Goal: Information Seeking & Learning: Learn about a topic

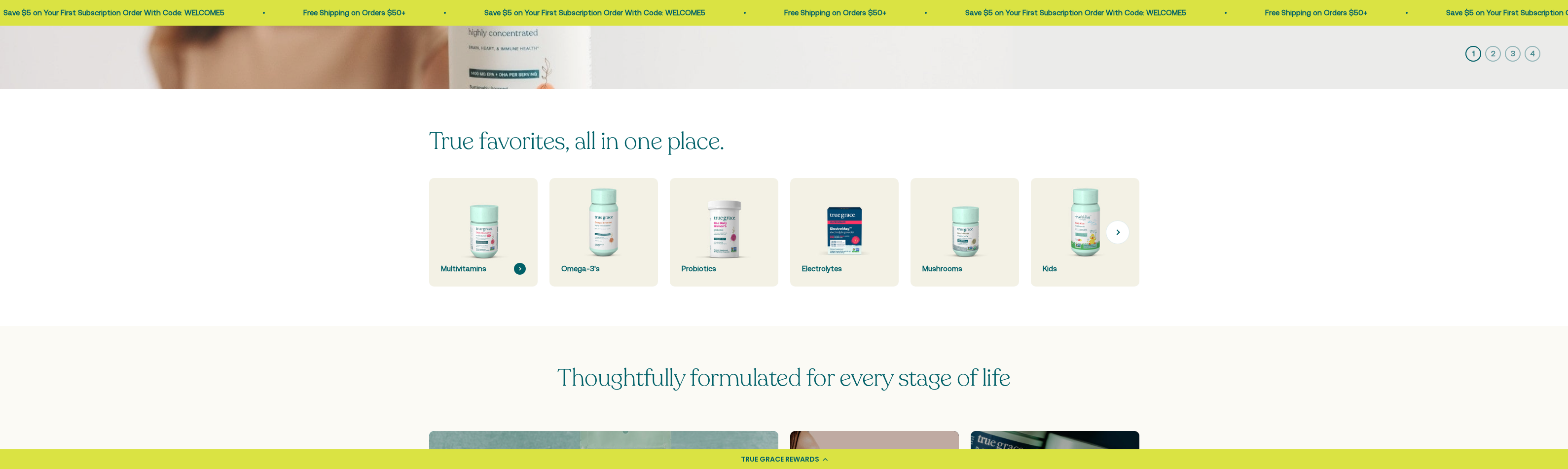
click at [501, 228] on img at bounding box center [482, 233] width 115 height 115
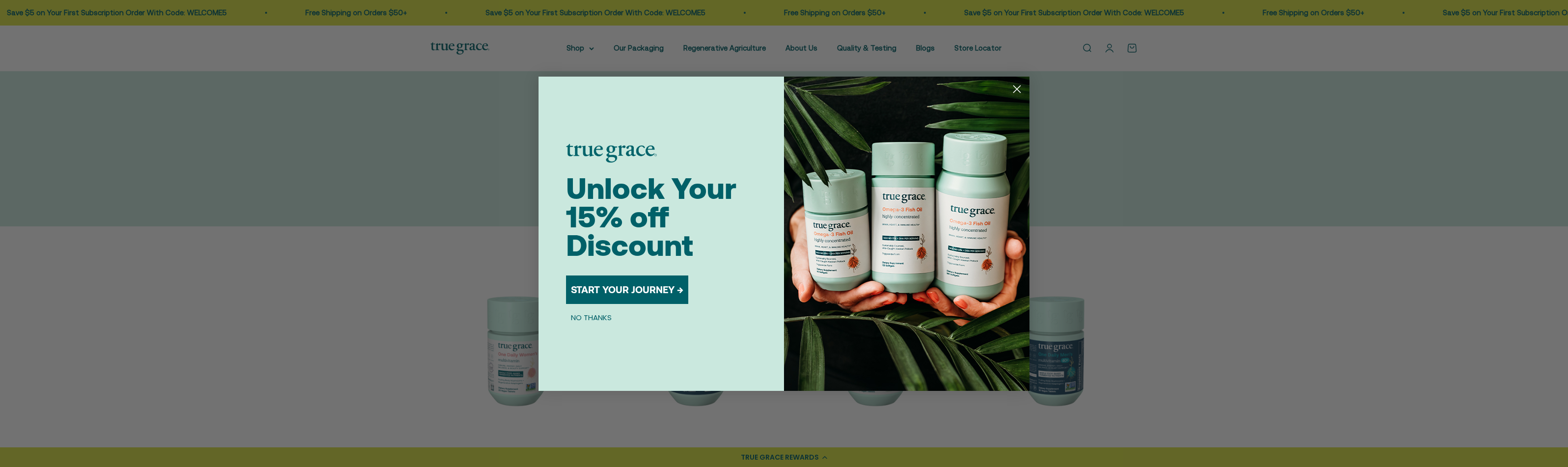
click at [1024, 89] on circle "Close dialog" at bounding box center [1017, 89] width 17 height 17
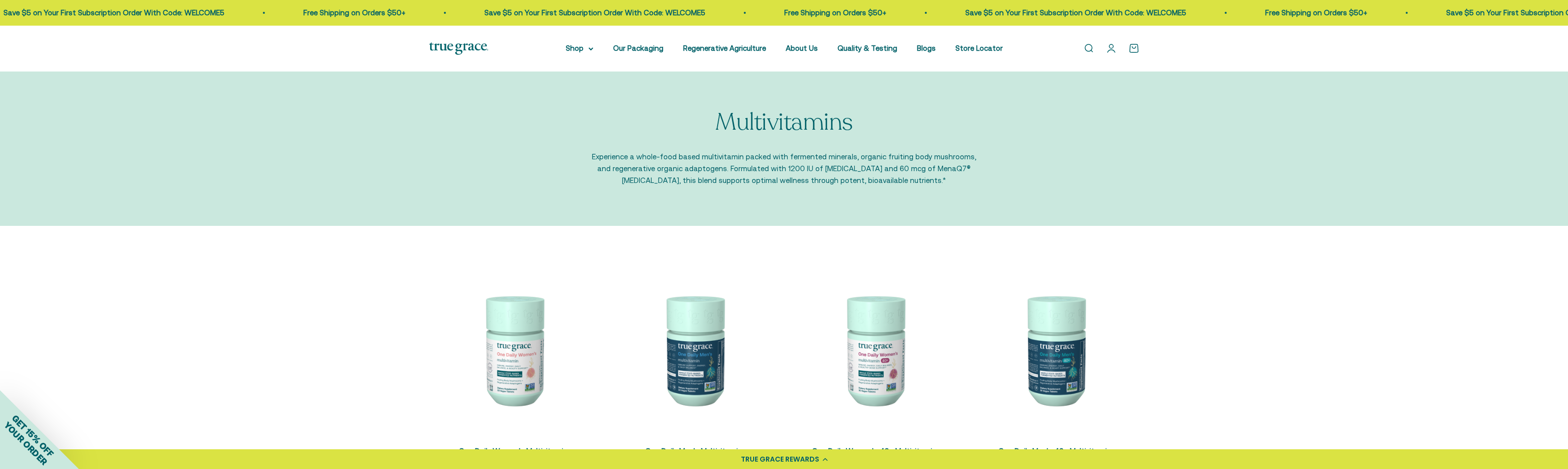
scroll to position [10, 0]
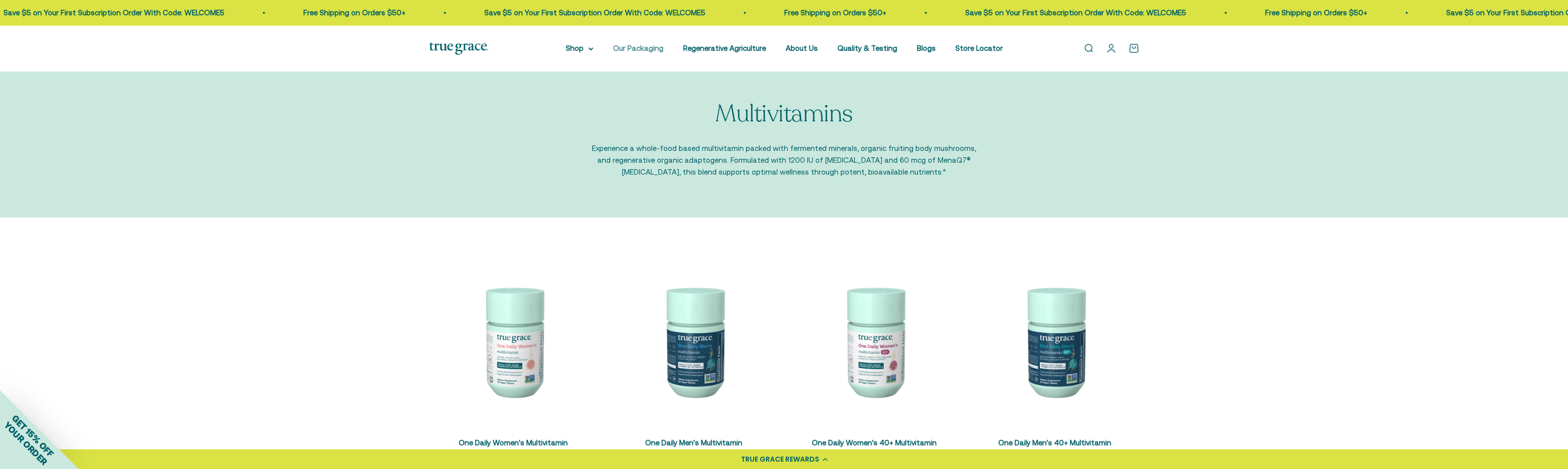
click at [653, 51] on link "Our Packaging" at bounding box center [638, 48] width 50 height 9
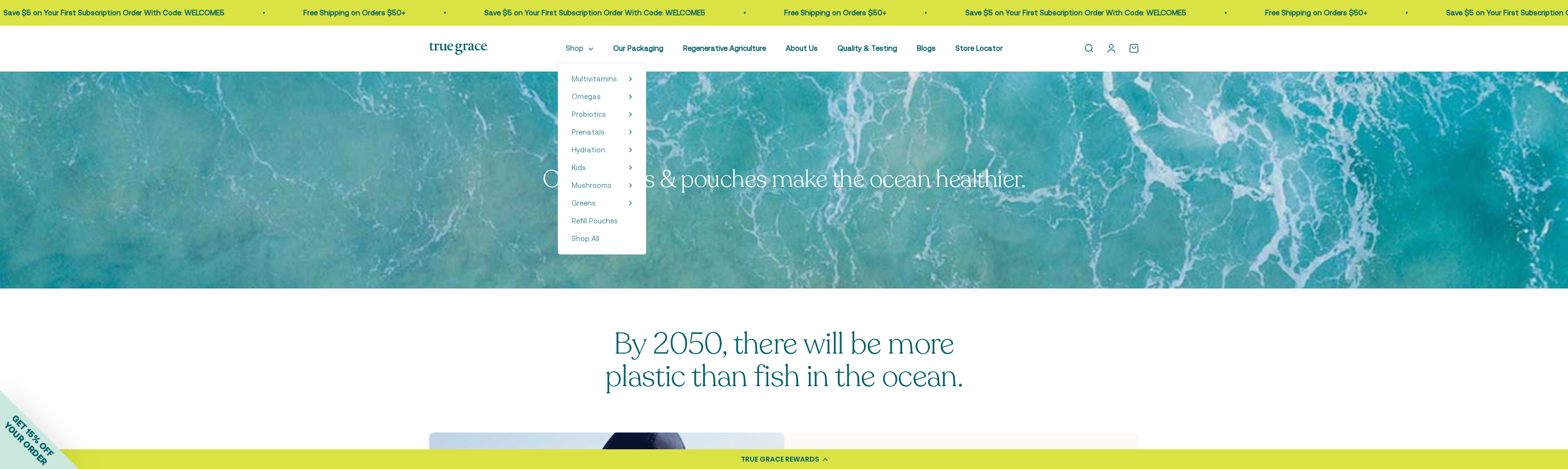
click at [585, 50] on summary "Shop" at bounding box center [579, 48] width 28 height 12
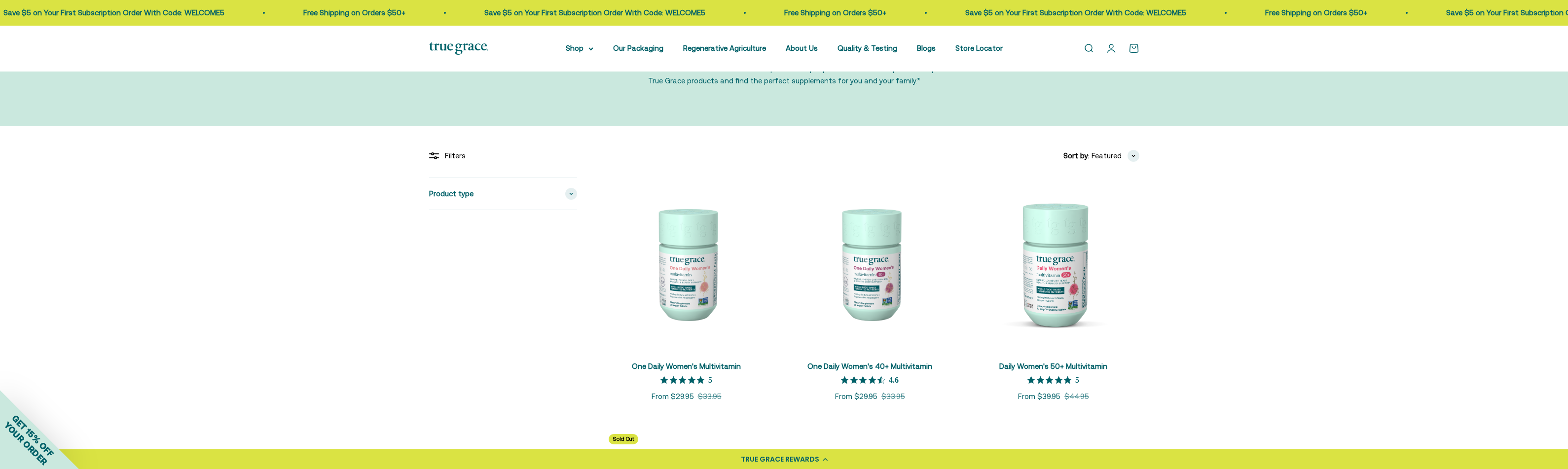
scroll to position [206, 0]
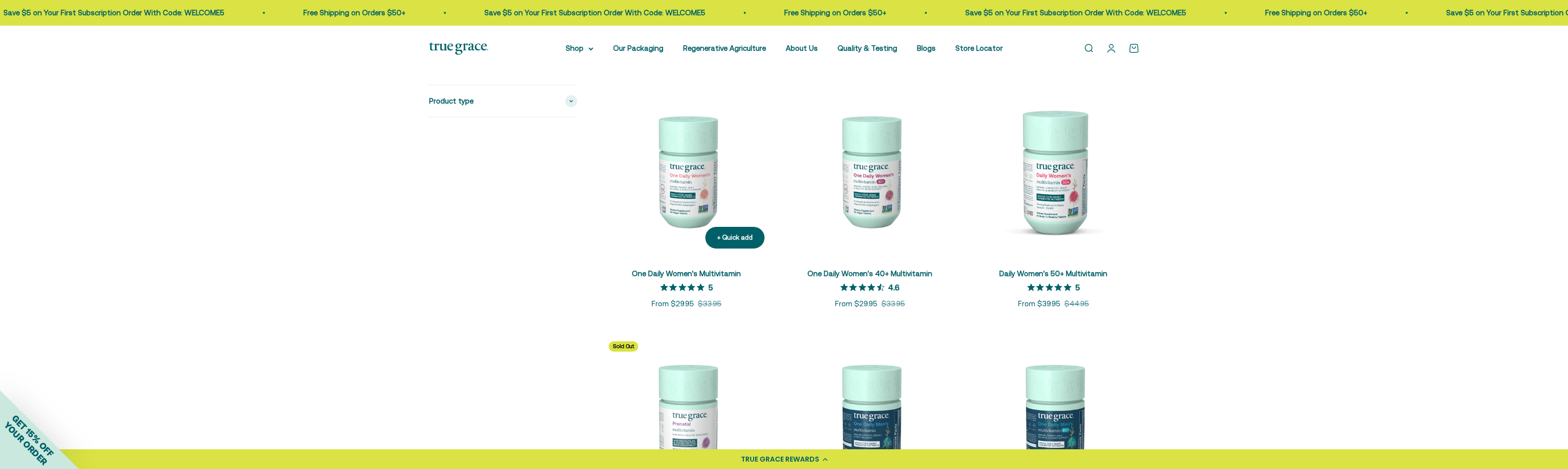
click at [700, 176] on img at bounding box center [686, 171] width 171 height 171
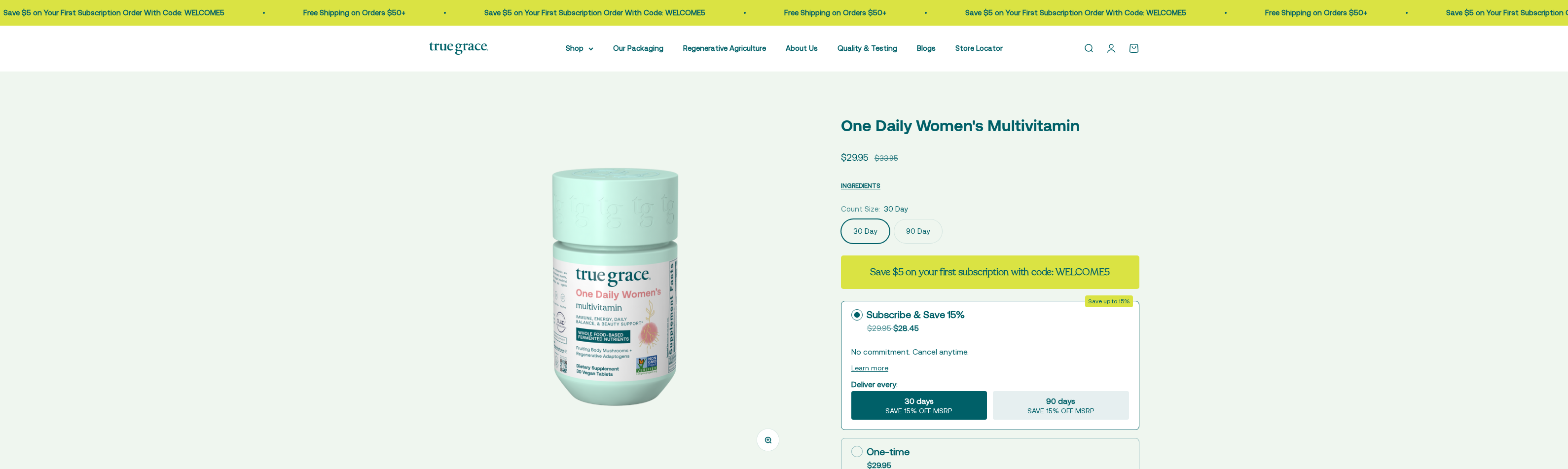
scroll to position [4, 0]
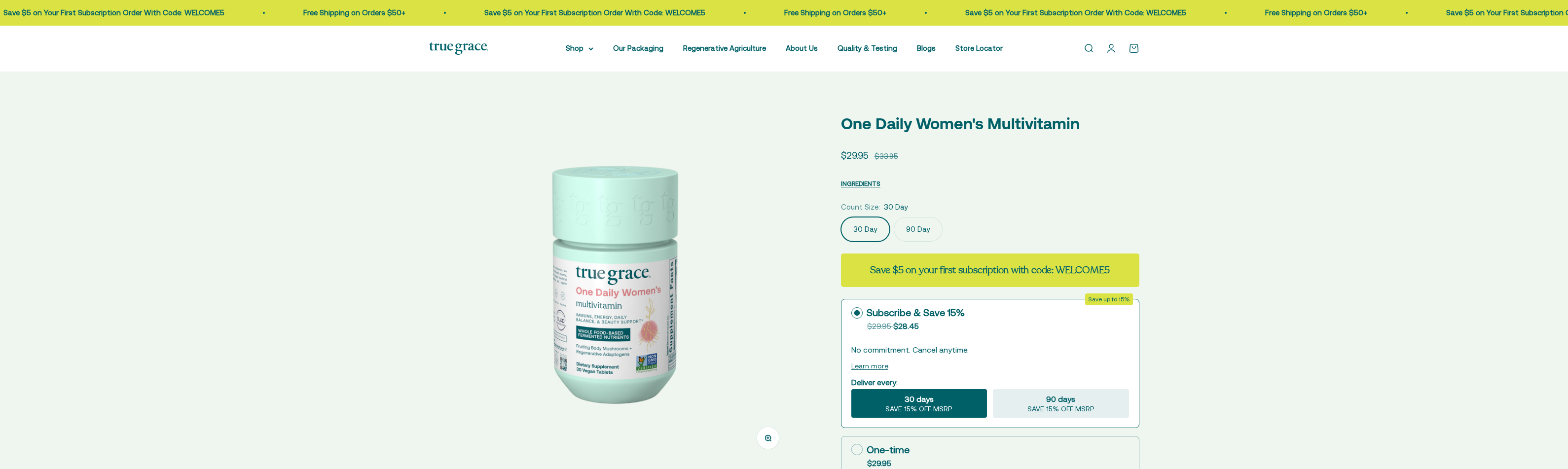
click at [734, 244] on img at bounding box center [611, 281] width 364 height 364
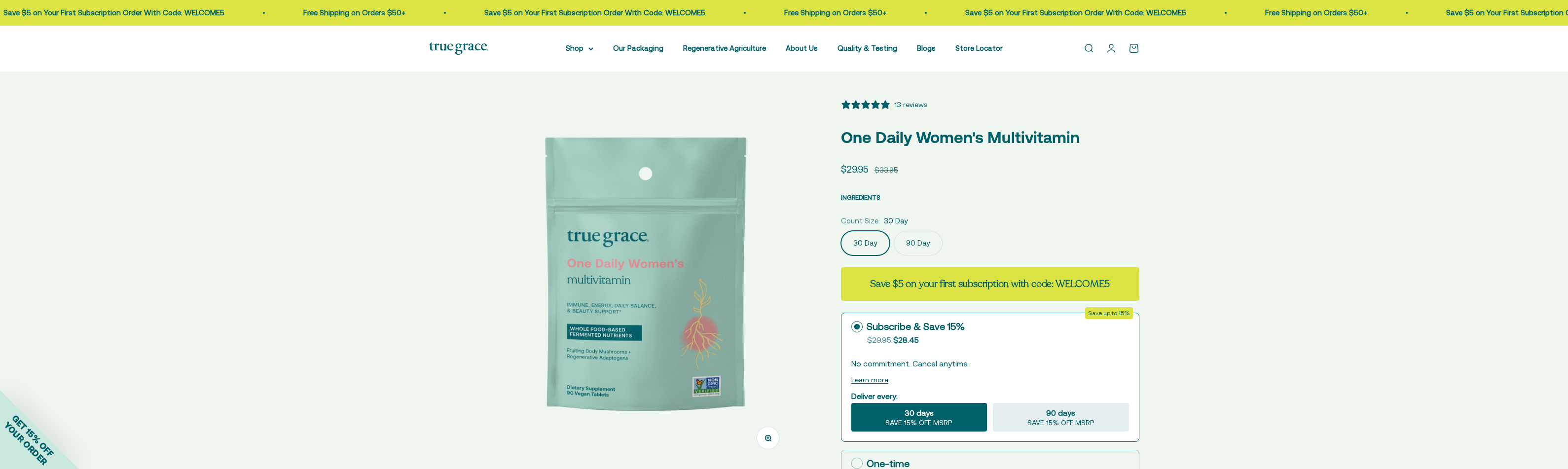
select select "3"
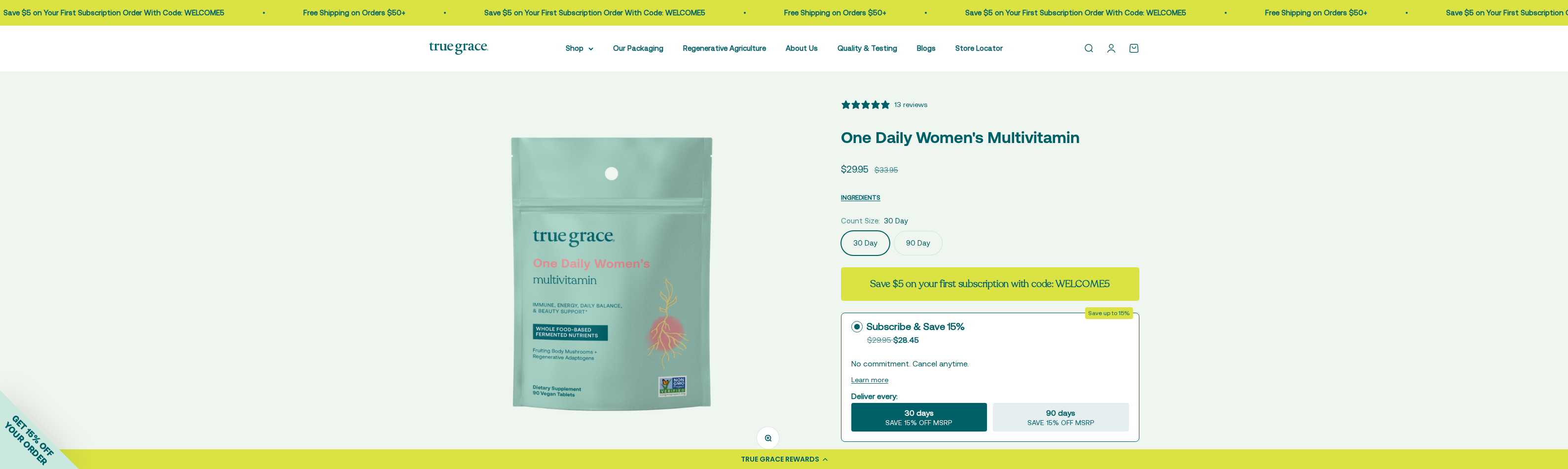
click at [734, 244] on img at bounding box center [611, 281] width 364 height 364
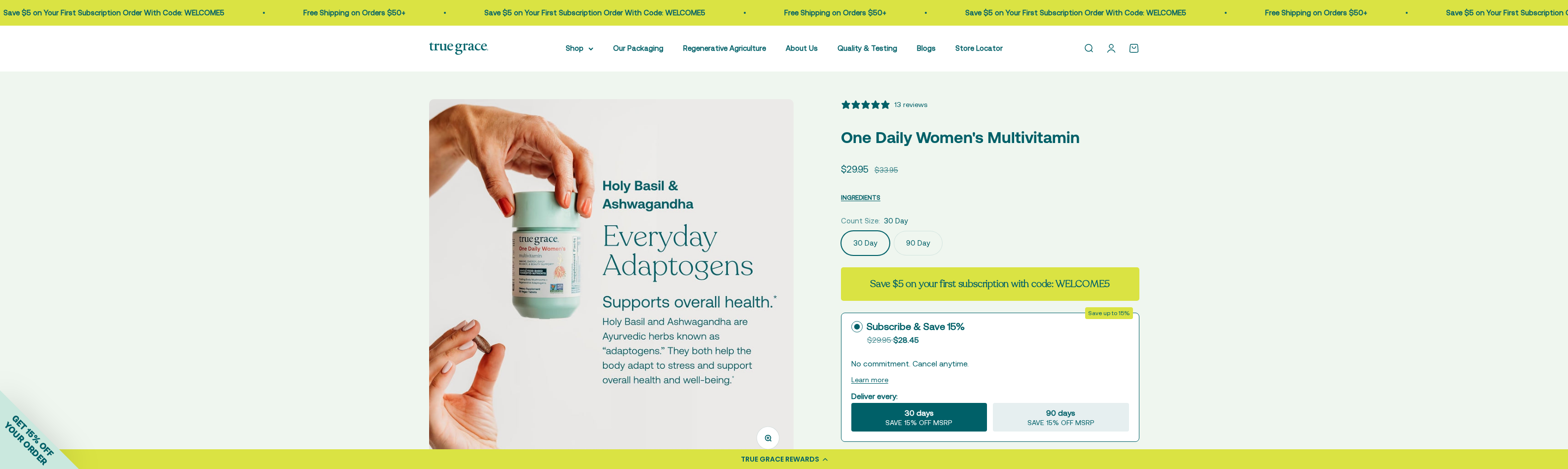
click at [734, 244] on img at bounding box center [611, 281] width 364 height 364
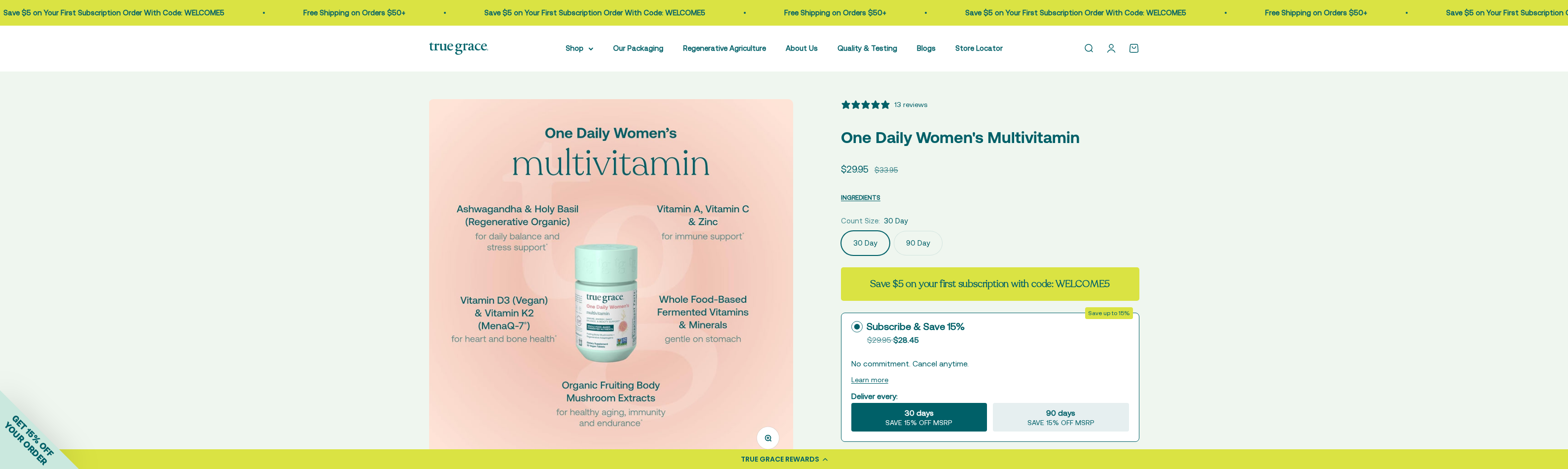
click at [734, 244] on img at bounding box center [610, 281] width 364 height 364
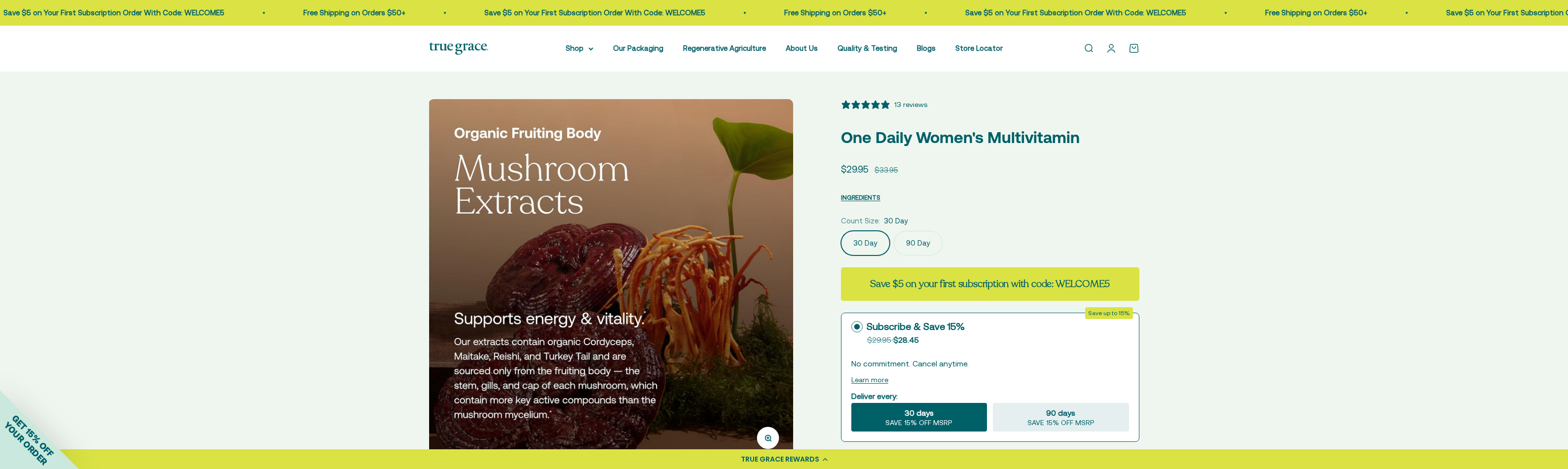
click at [736, 243] on img at bounding box center [610, 281] width 364 height 364
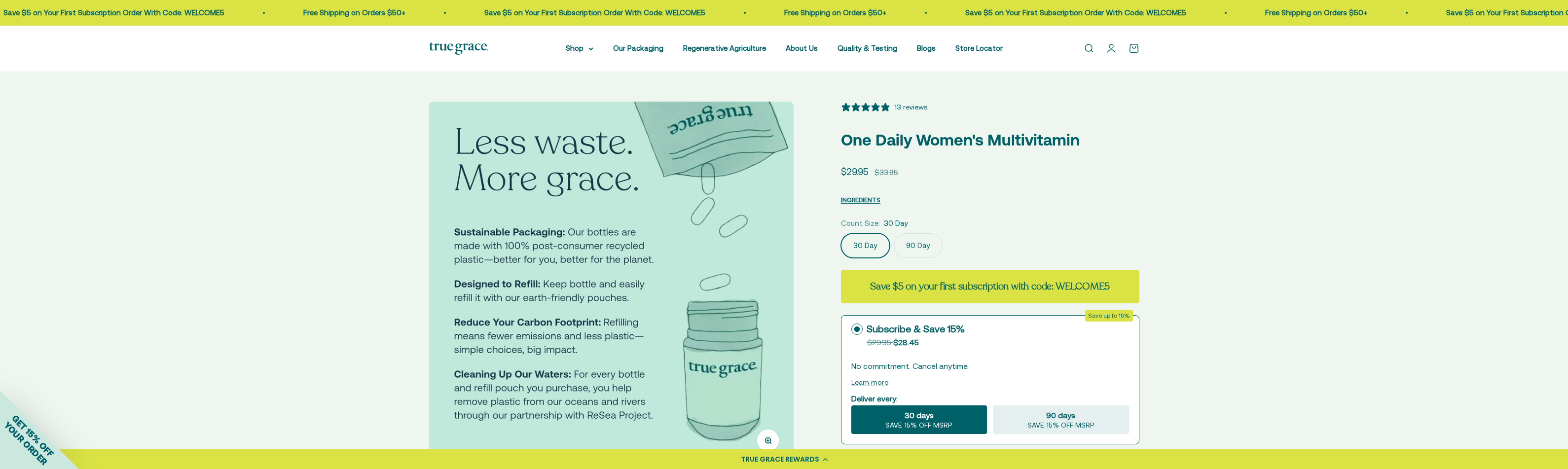
scroll to position [0, 0]
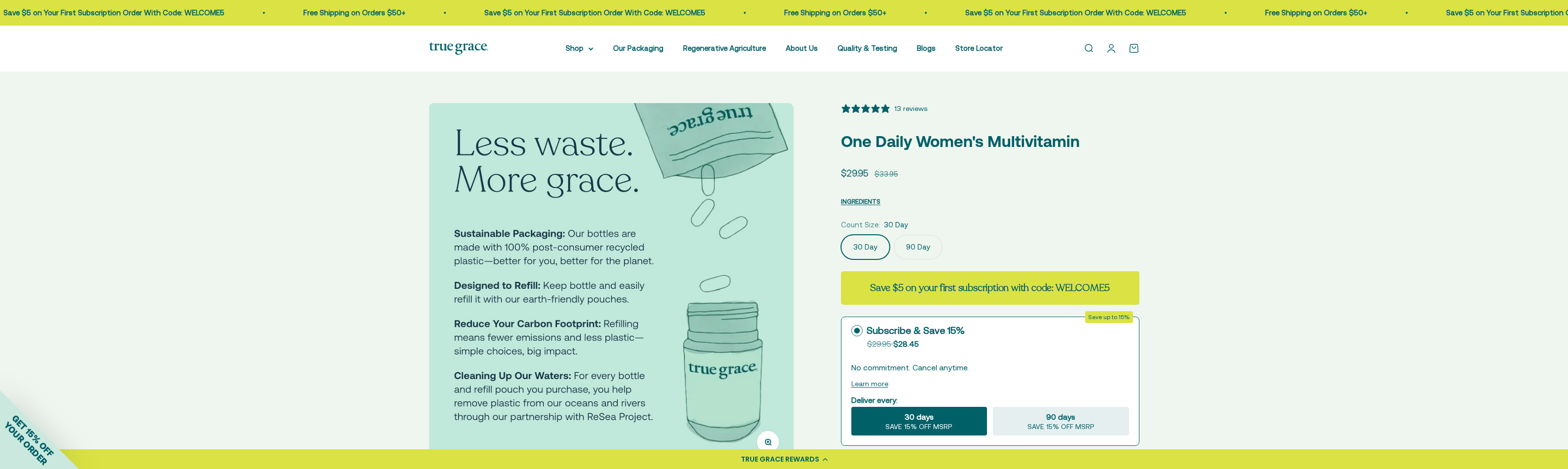
click at [445, 38] on div "Open navigation menu Open search Shop Multivitamins Women's Multivitamin Women'…" at bounding box center [784, 48] width 1568 height 46
click at [448, 45] on img at bounding box center [459, 48] width 60 height 13
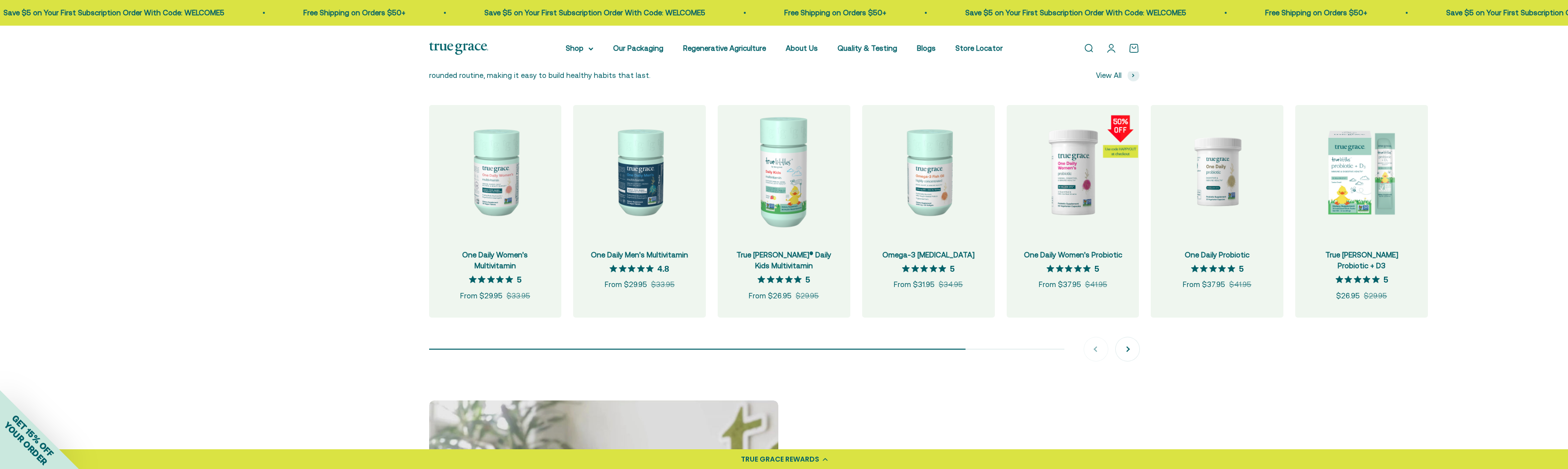
scroll to position [1001, 0]
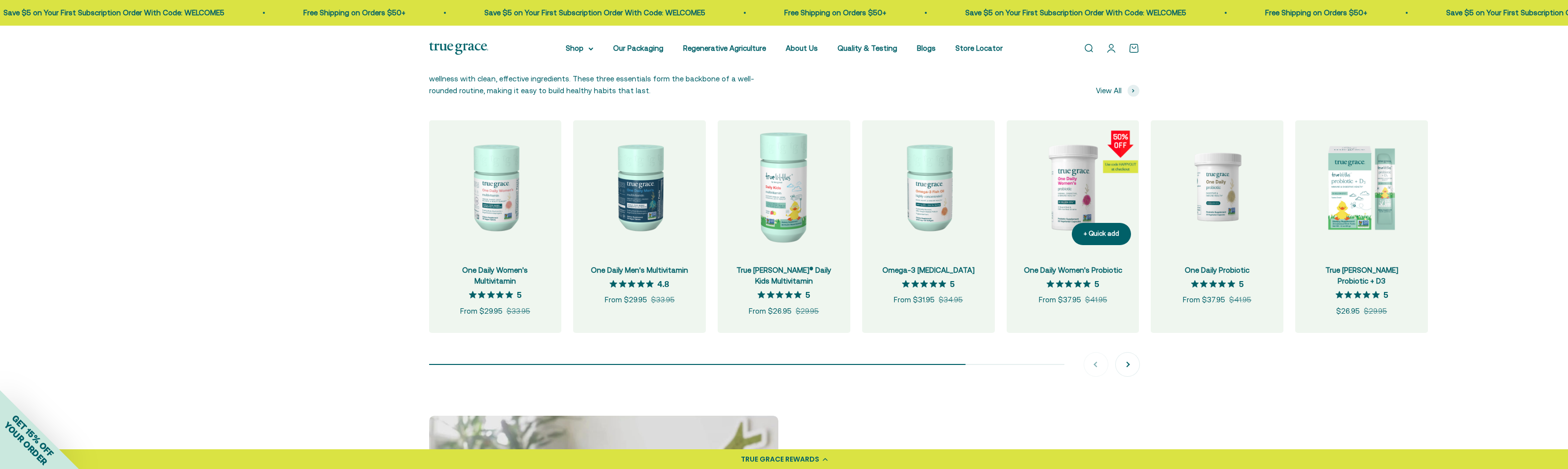
click at [1117, 156] on img at bounding box center [1073, 186] width 133 height 133
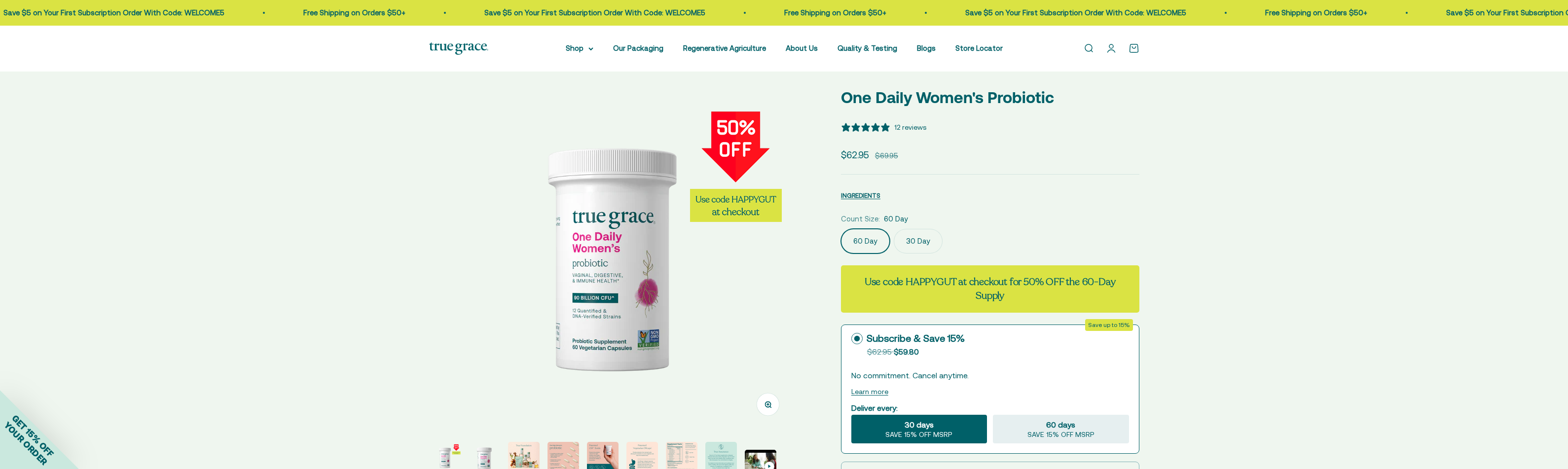
select select "3"
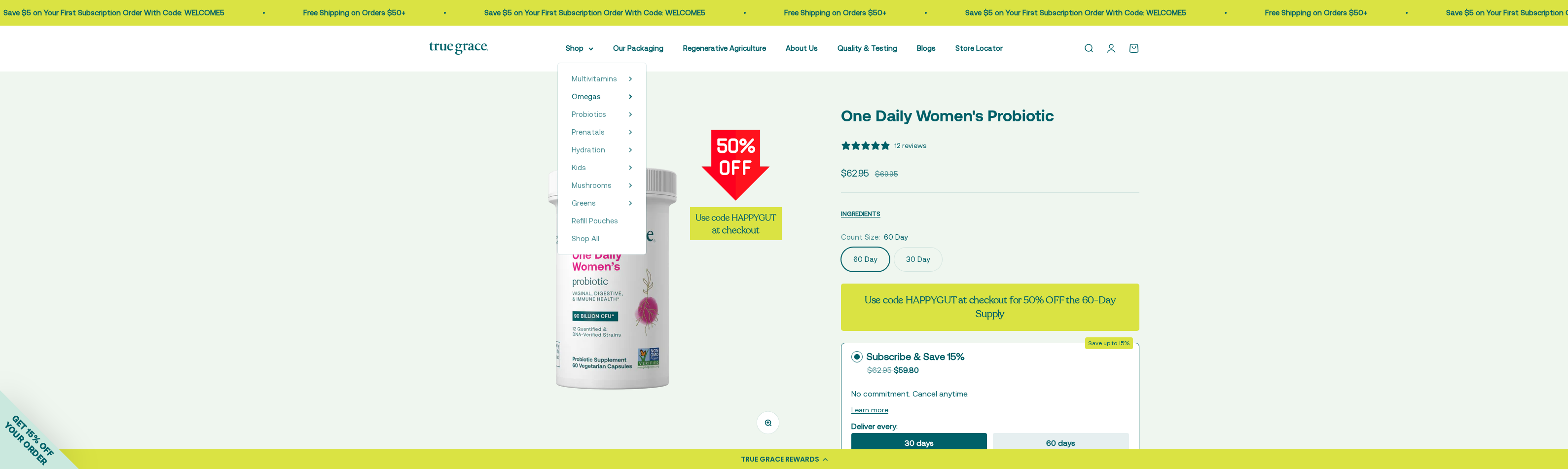
click at [593, 41] on div "Open navigation menu Open search Shop Multivitamins Women's Multivitamin Women'…" at bounding box center [784, 48] width 1568 height 46
click at [587, 49] on summary "Shop" at bounding box center [579, 48] width 28 height 12
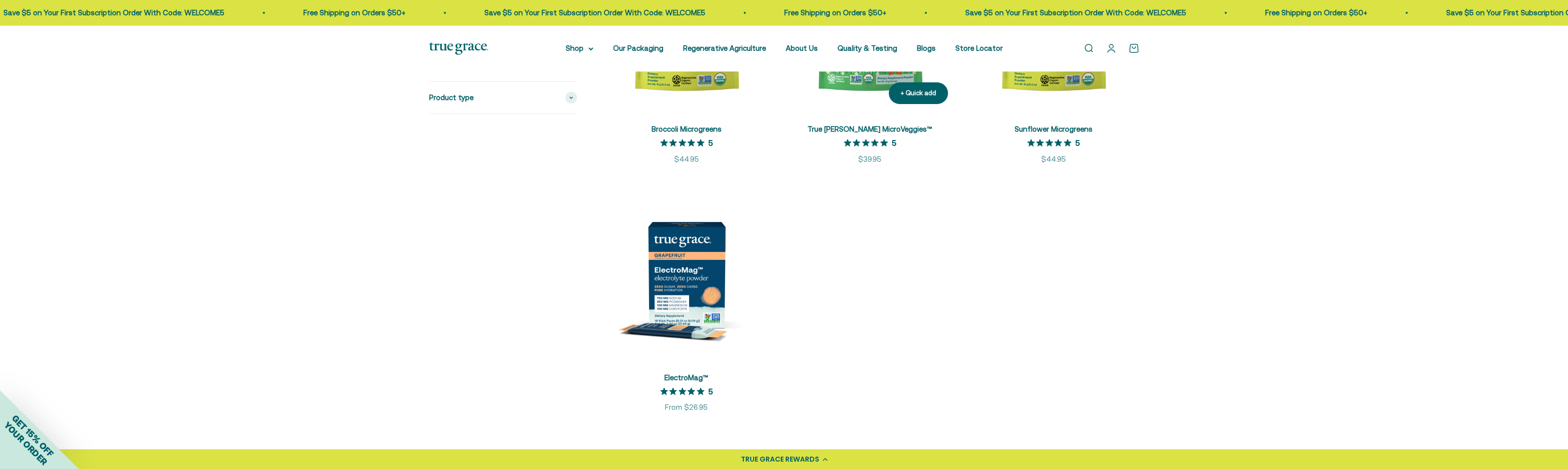
scroll to position [1842, 0]
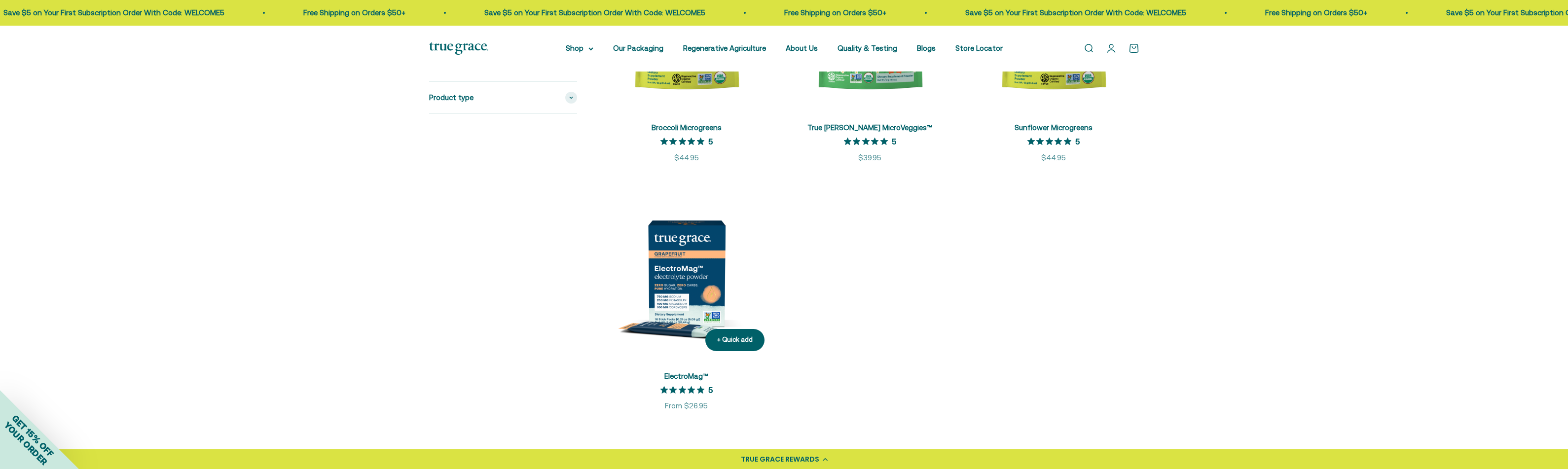
click at [697, 275] on img at bounding box center [686, 273] width 171 height 171
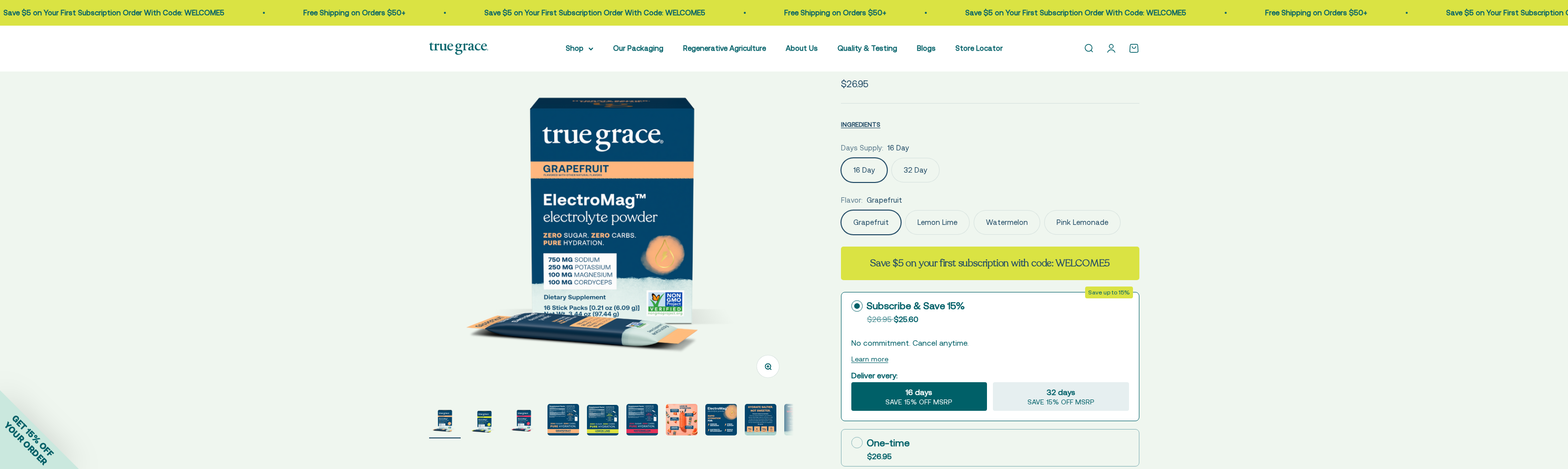
scroll to position [66, 0]
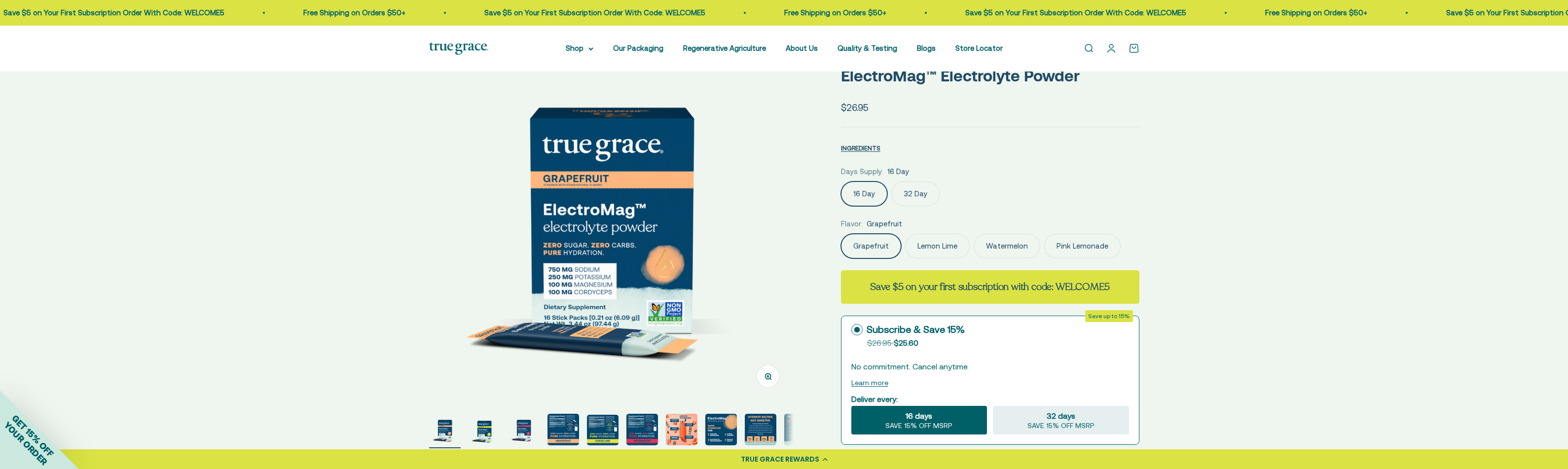
select select "3"
click at [786, 229] on img at bounding box center [611, 219] width 364 height 364
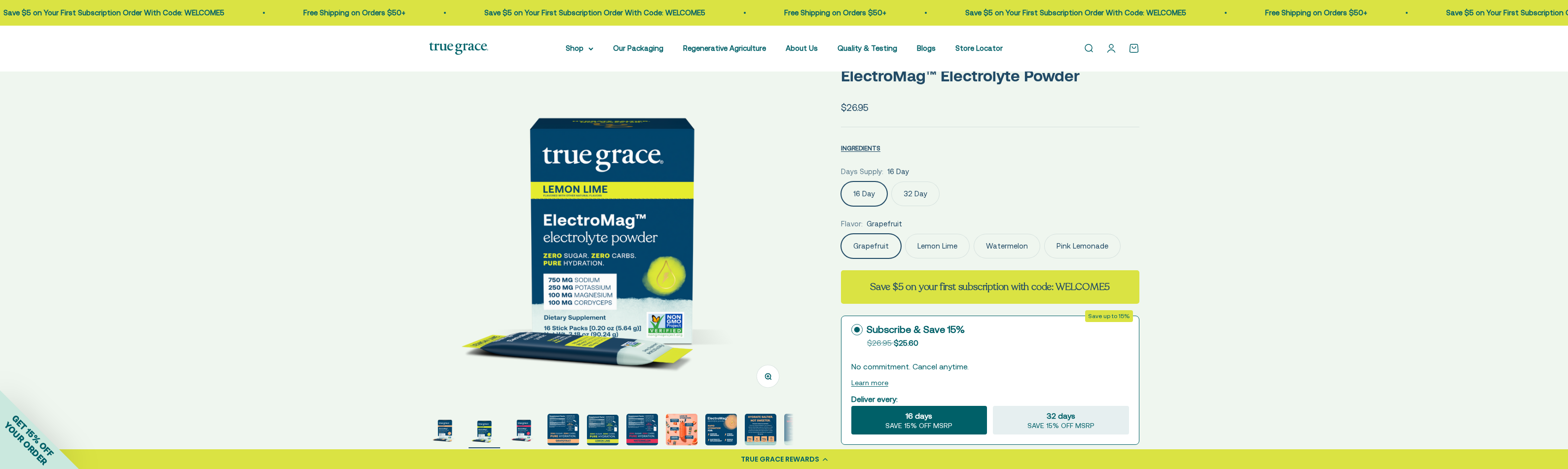
click at [782, 231] on img at bounding box center [611, 219] width 364 height 364
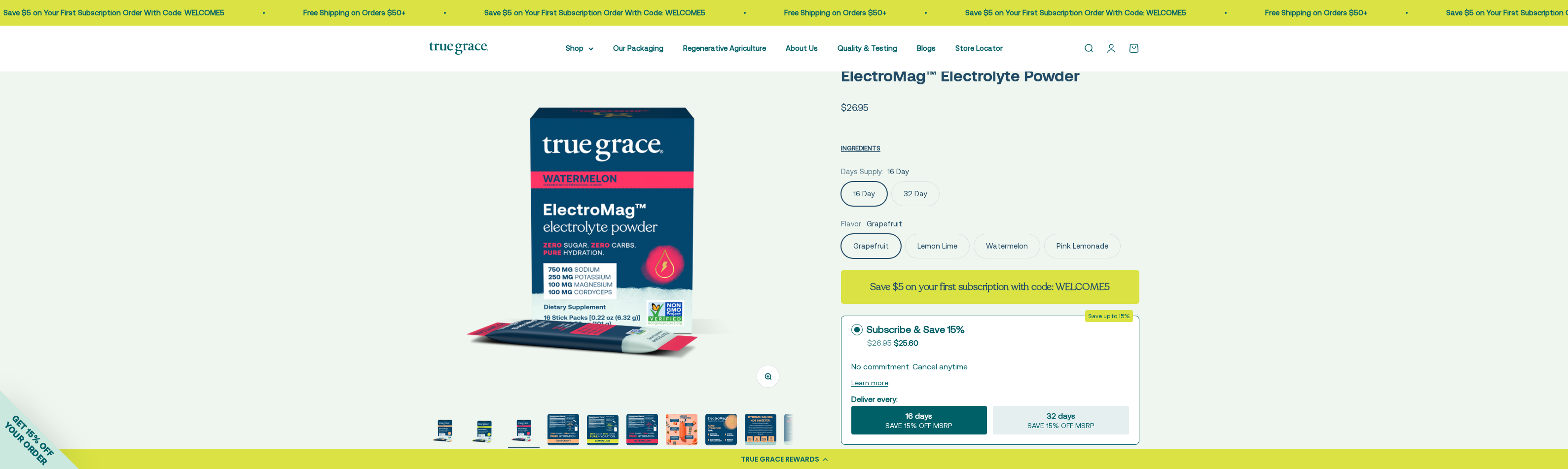
click at [782, 231] on img at bounding box center [611, 219] width 364 height 364
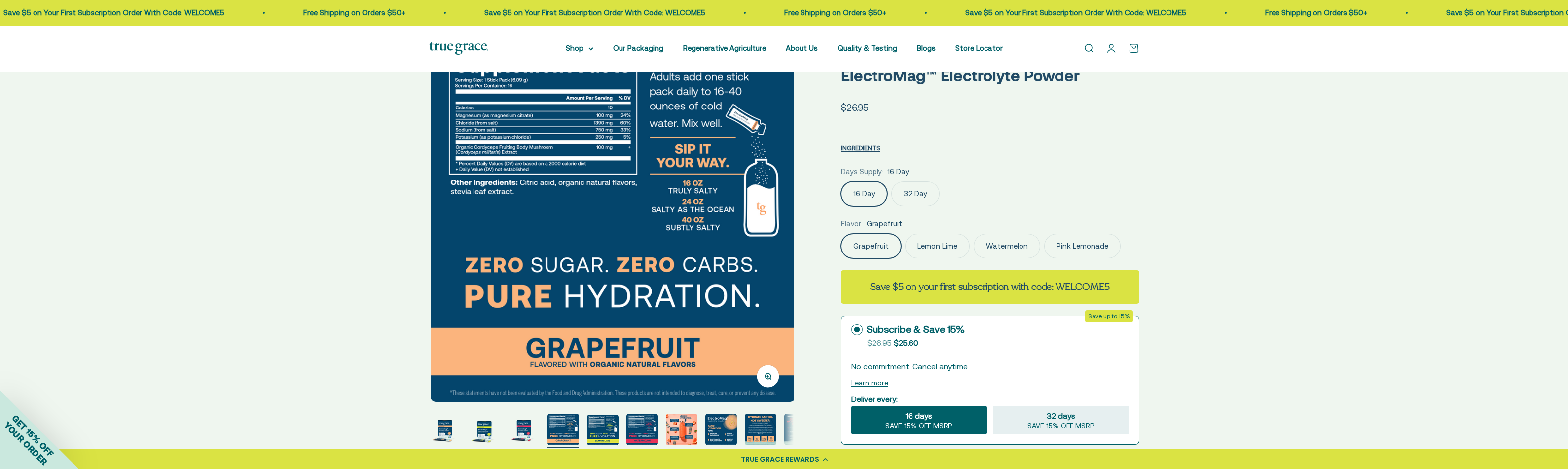
scroll to position [0, 1129]
click at [782, 231] on img at bounding box center [610, 219] width 364 height 364
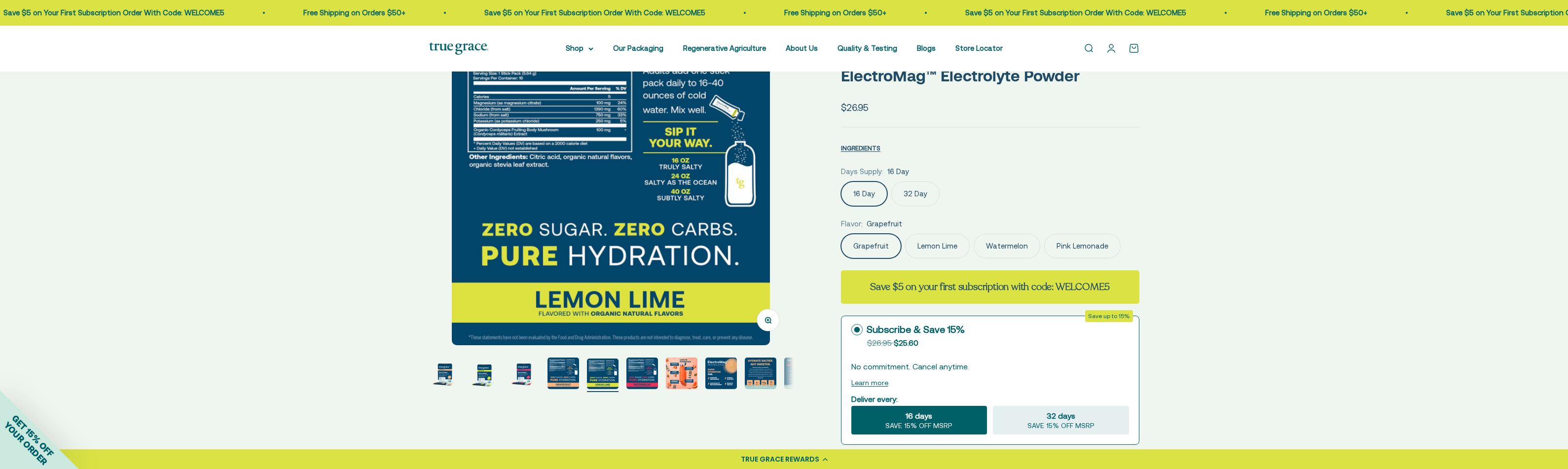
click at [782, 231] on div at bounding box center [610, 191] width 364 height 308
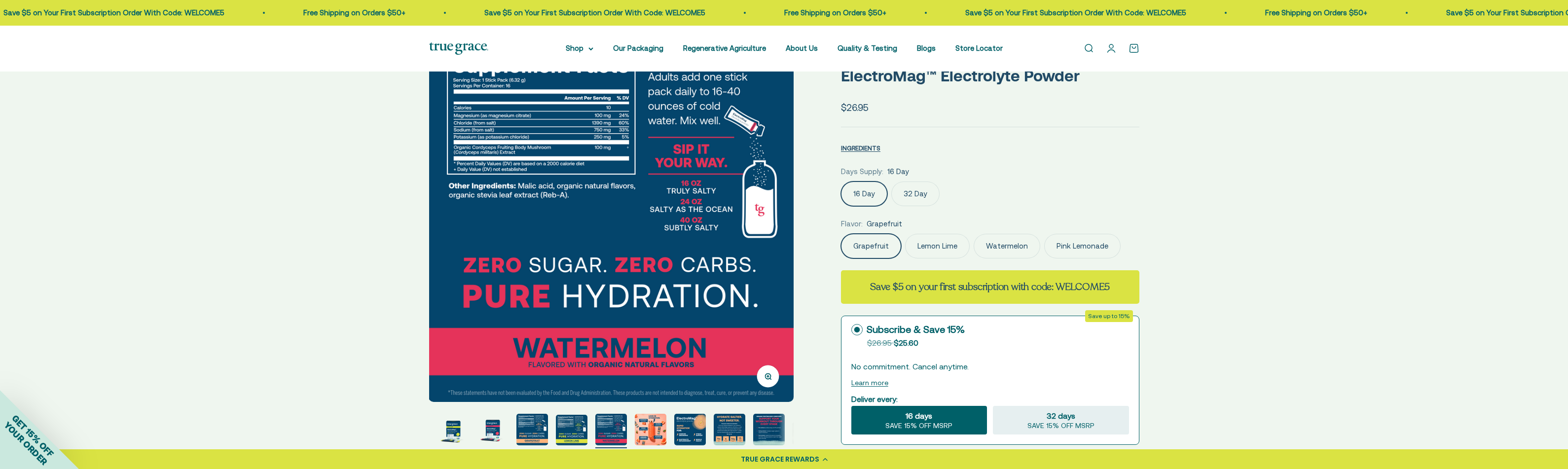
click at [782, 231] on img at bounding box center [610, 219] width 364 height 364
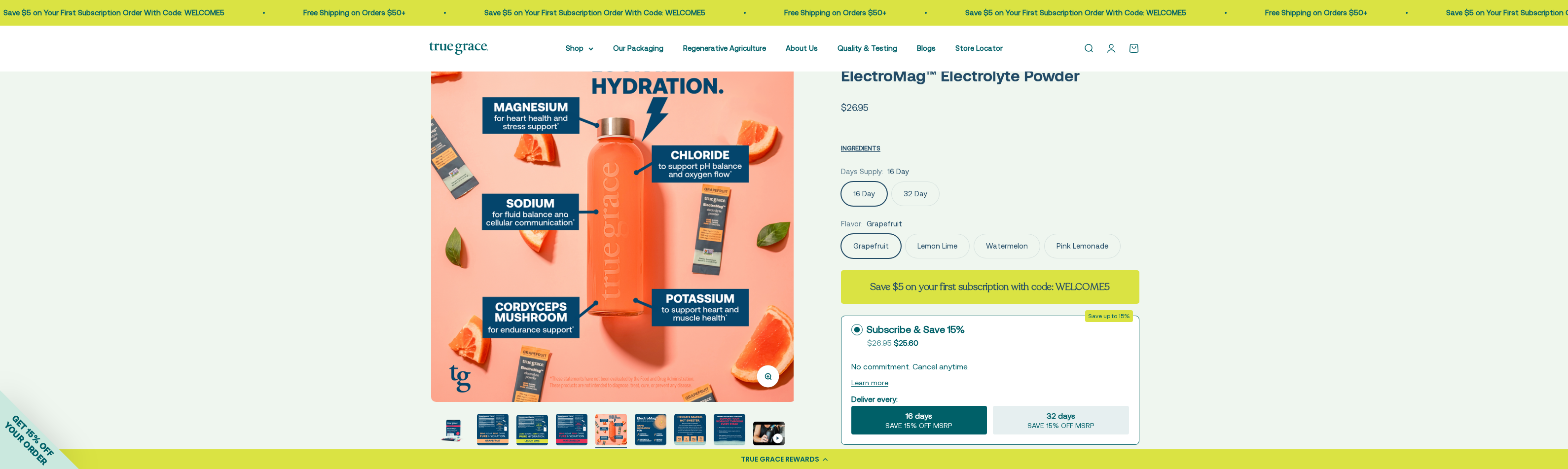
scroll to position [0, 2258]
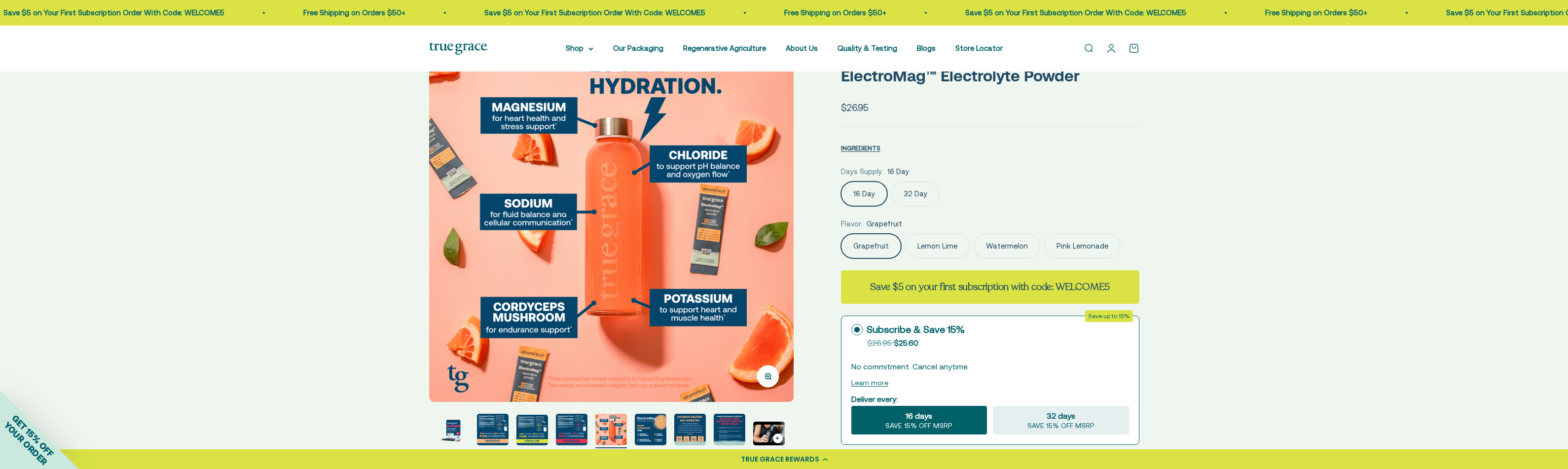
click at [782, 231] on img at bounding box center [611, 219] width 364 height 364
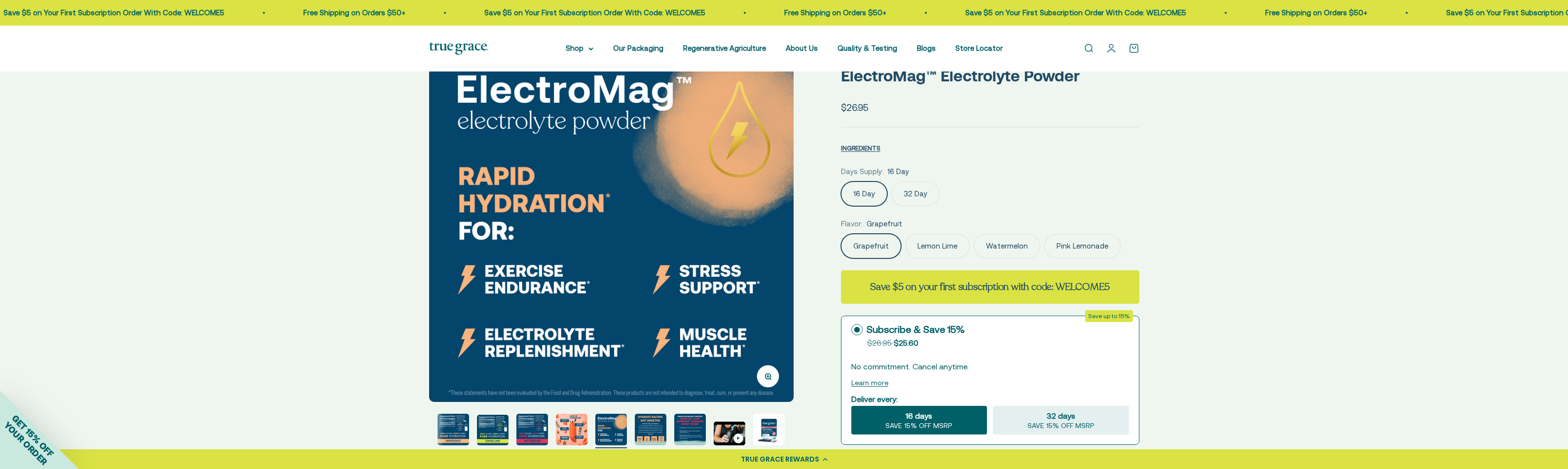
click at [782, 231] on img at bounding box center [611, 219] width 364 height 364
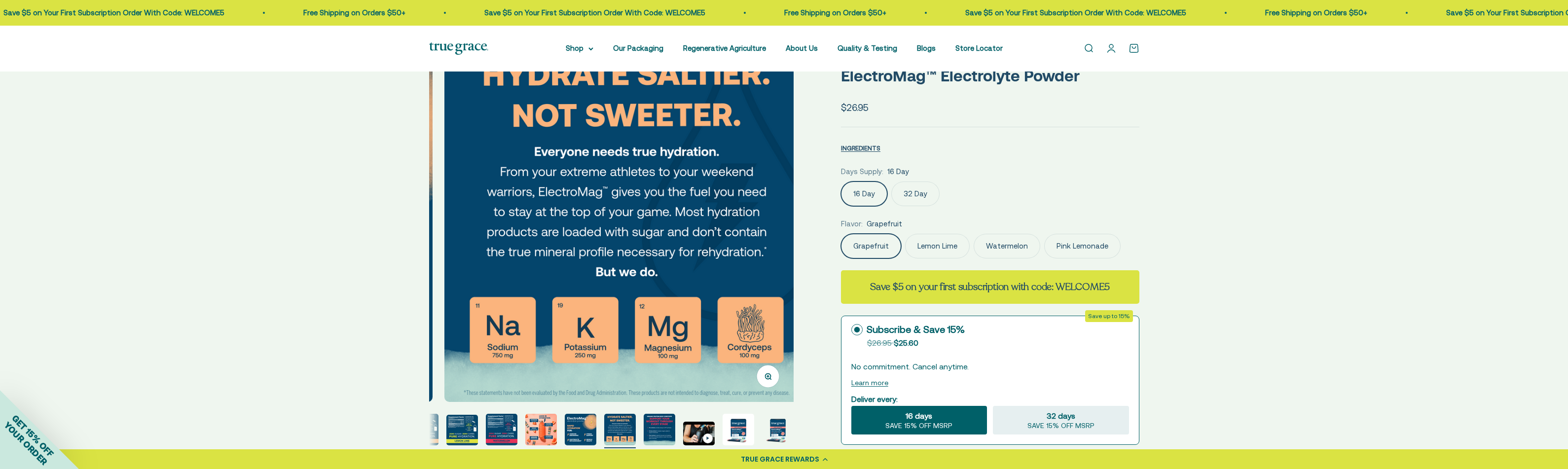
scroll to position [0, 3011]
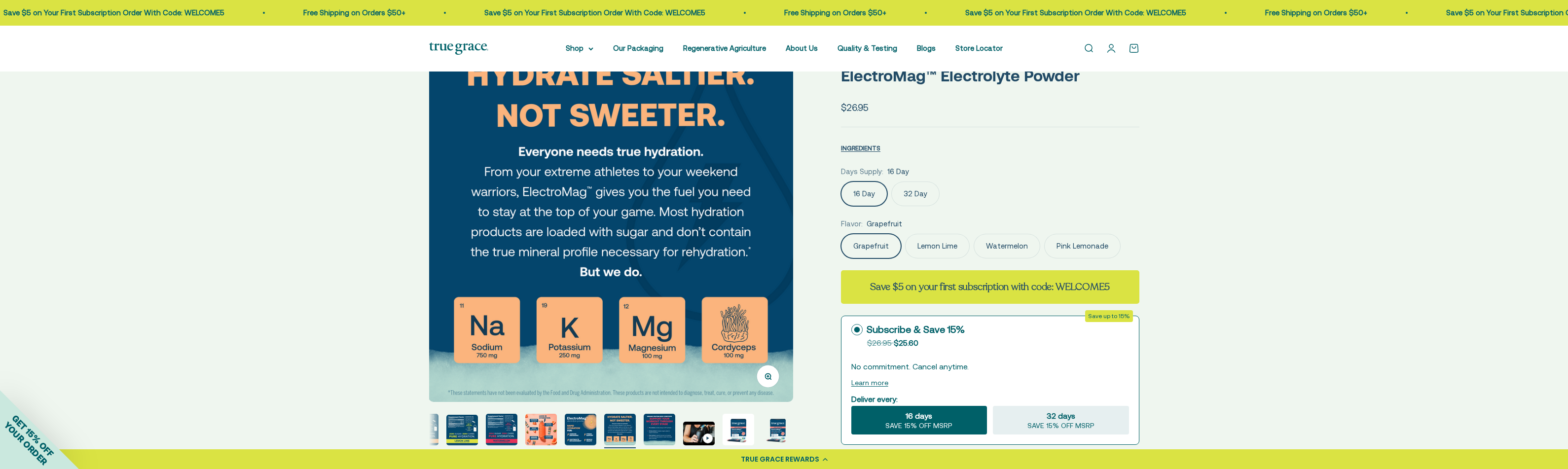
click at [782, 231] on img at bounding box center [610, 219] width 364 height 364
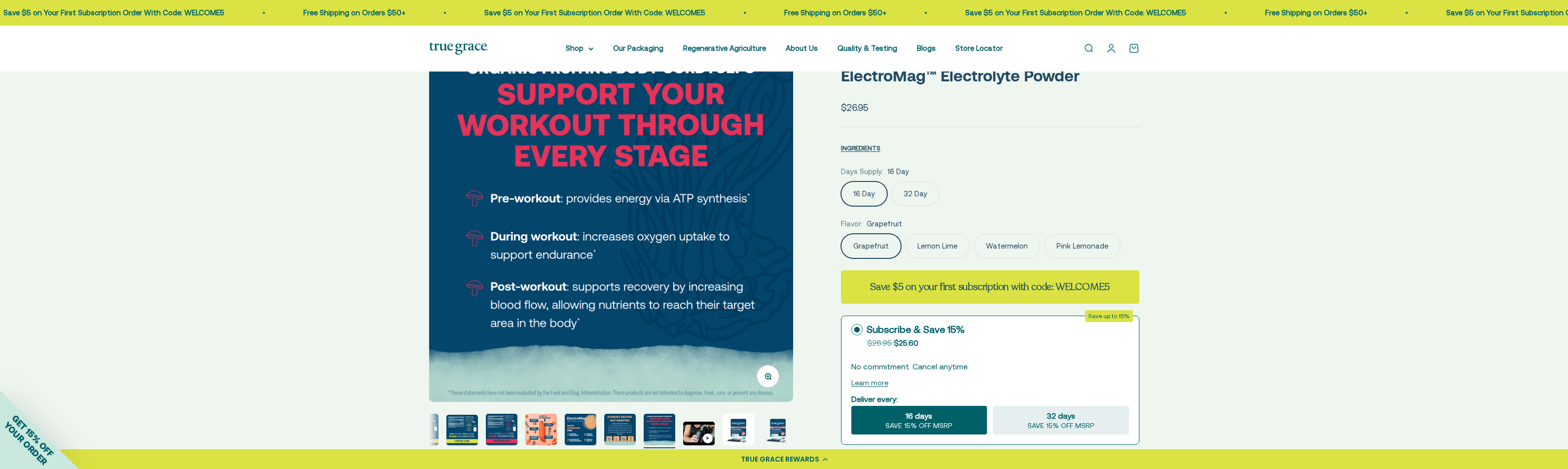
click at [782, 231] on img at bounding box center [610, 219] width 364 height 364
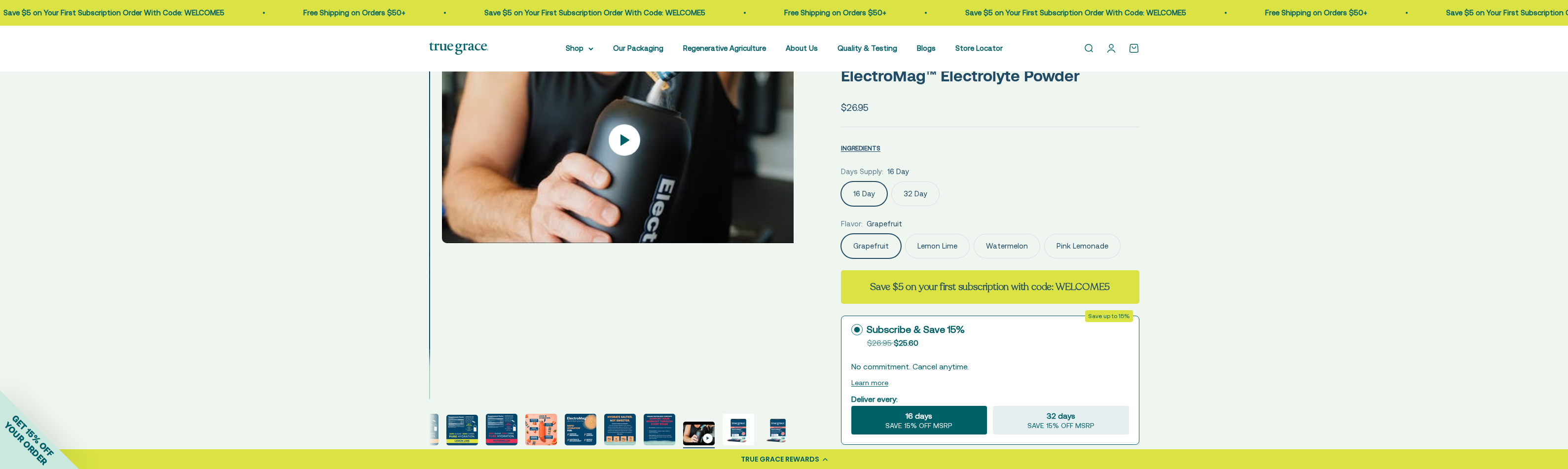
scroll to position [0, 3764]
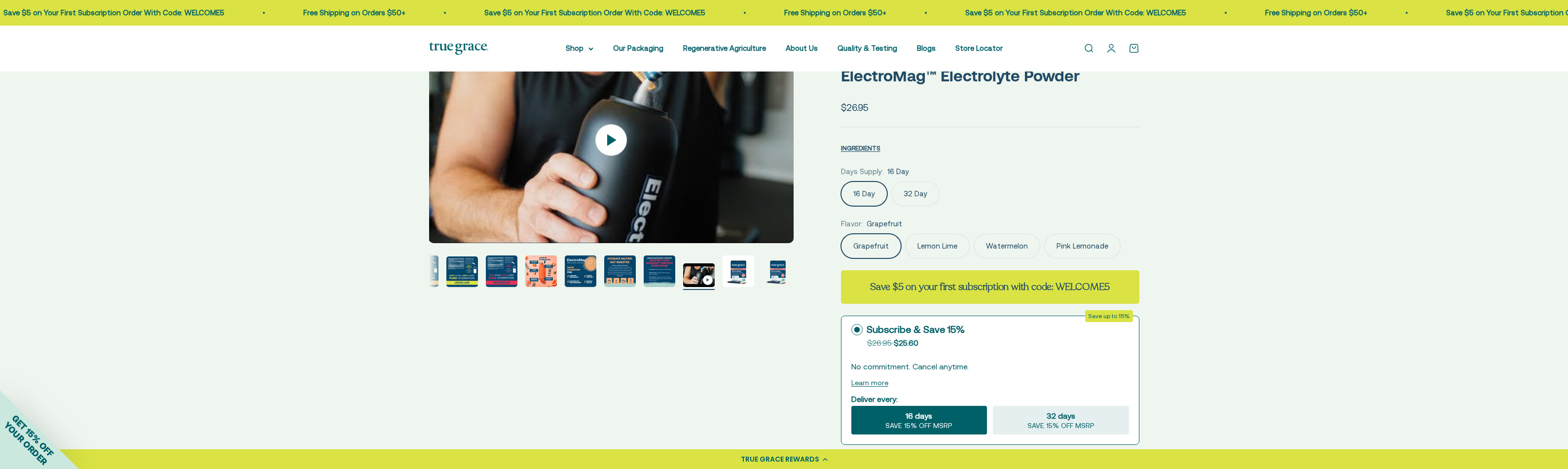
click at [369, 221] on div "Zoom Go to item 1 Go to item 2 Go to item 3 Go to item 4 Go to item 5 Go to ite…" at bounding box center [784, 407] width 1568 height 803
click at [778, 210] on img at bounding box center [610, 140] width 364 height 206
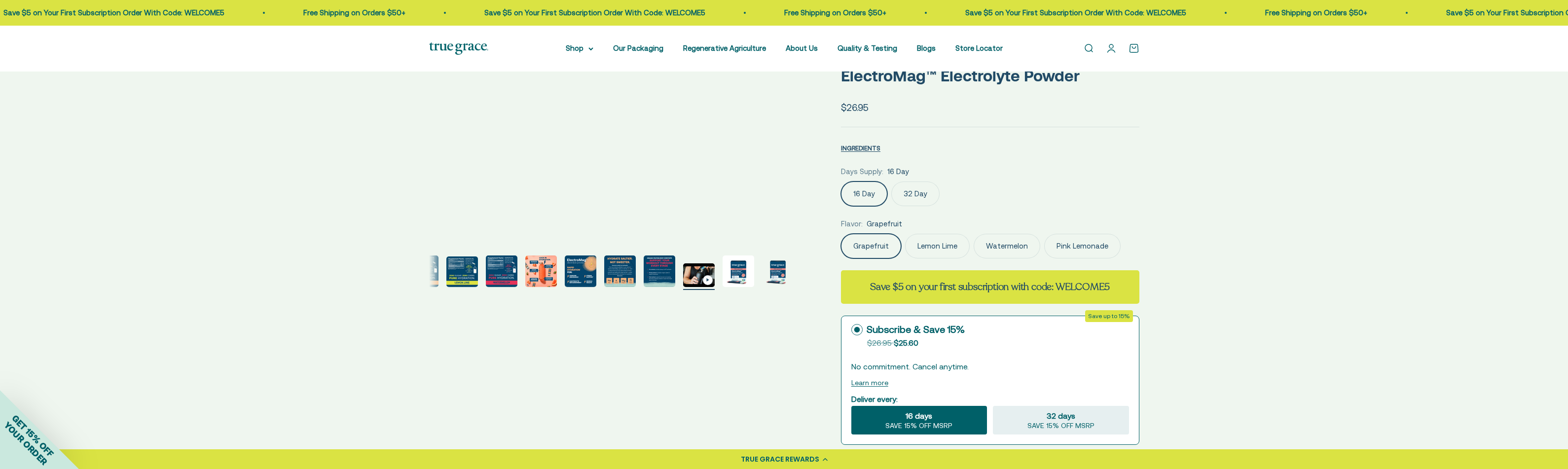
click at [745, 274] on img "Go to item 12" at bounding box center [739, 271] width 32 height 32
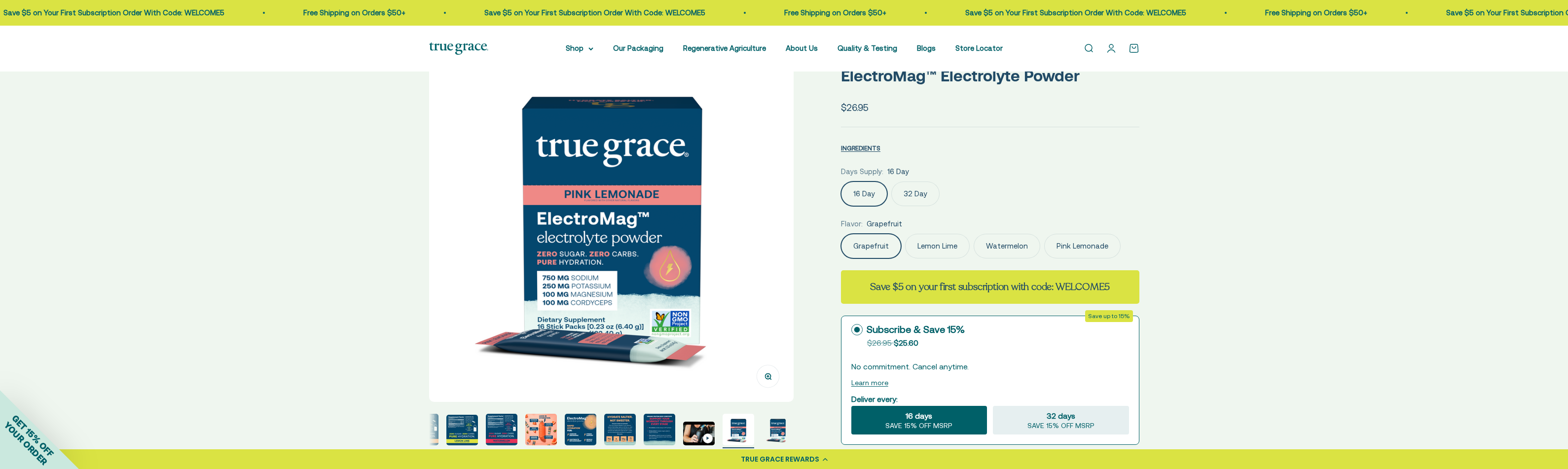
click at [767, 275] on img at bounding box center [611, 219] width 364 height 364
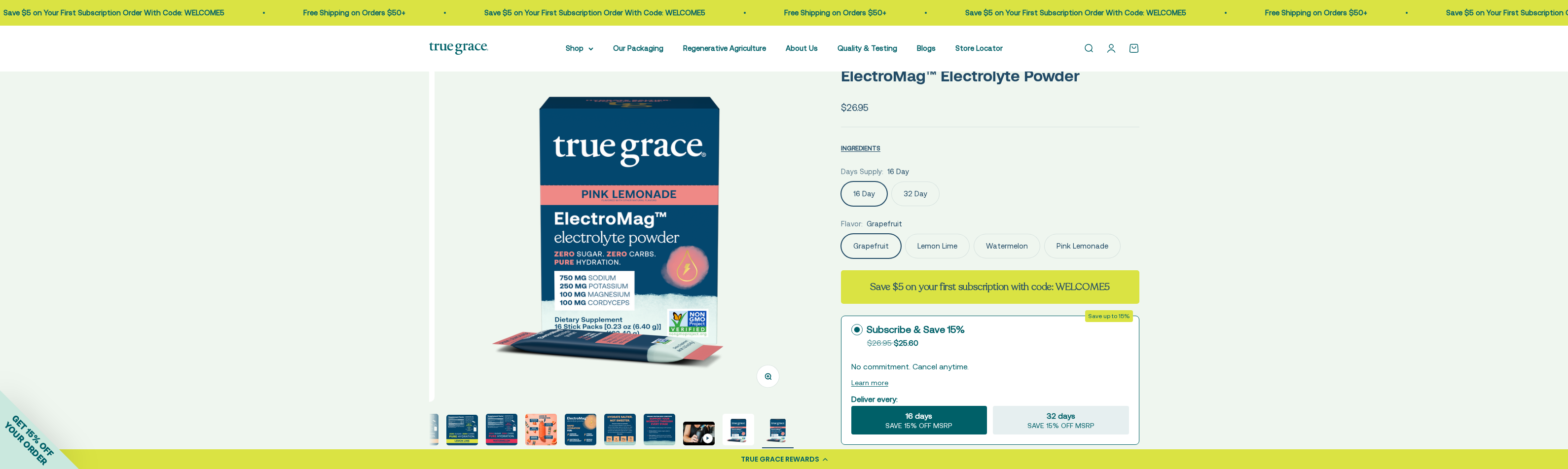
scroll to position [0, 4517]
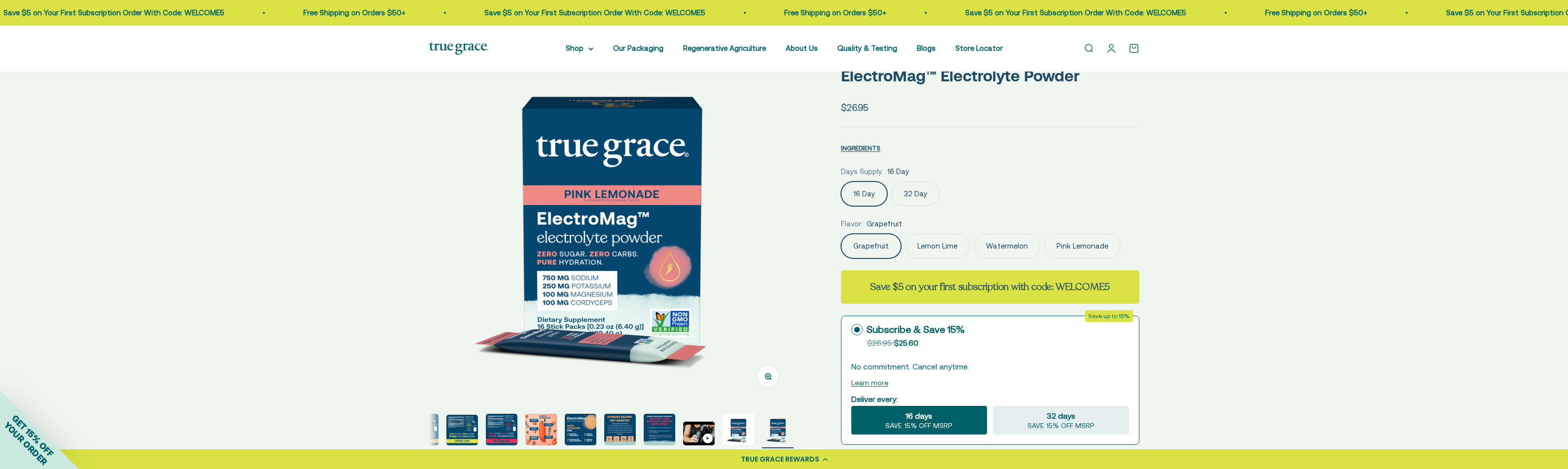
click at [764, 275] on img at bounding box center [611, 219] width 364 height 364
